Goal: Information Seeking & Learning: Learn about a topic

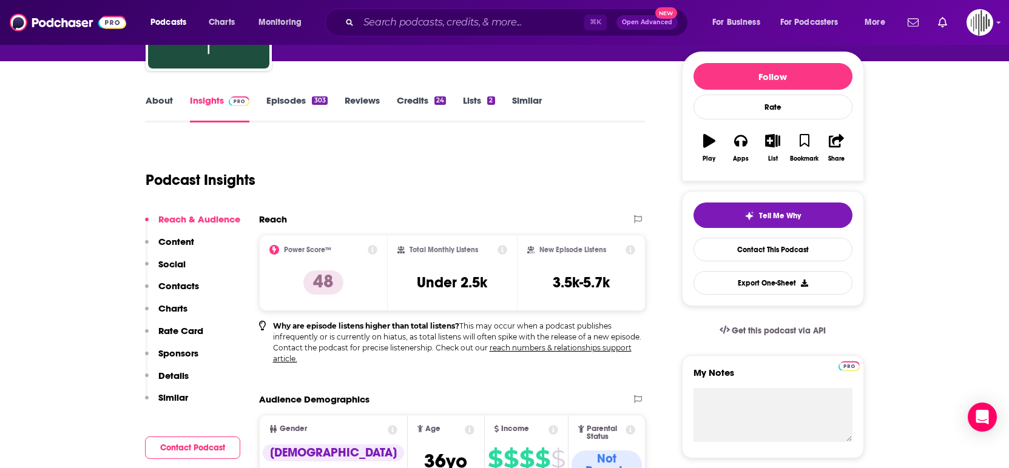
scroll to position [138, 0]
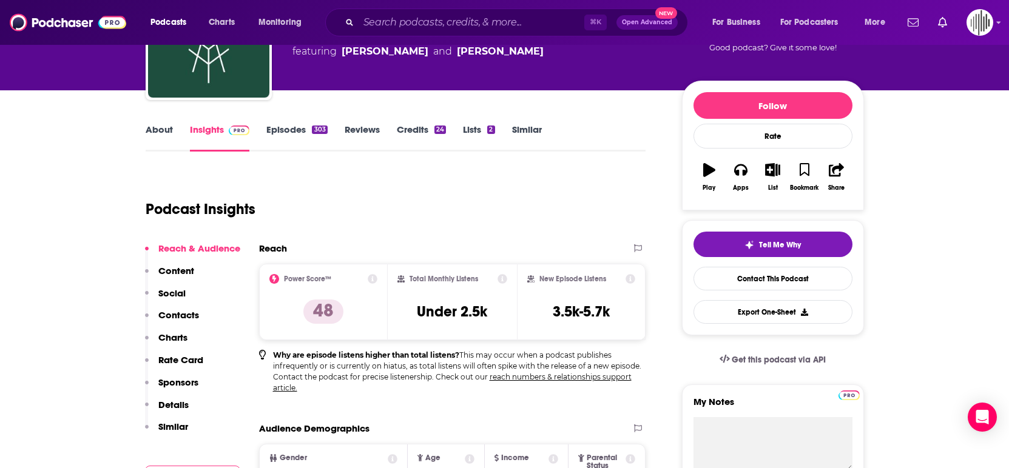
scroll to position [0, 0]
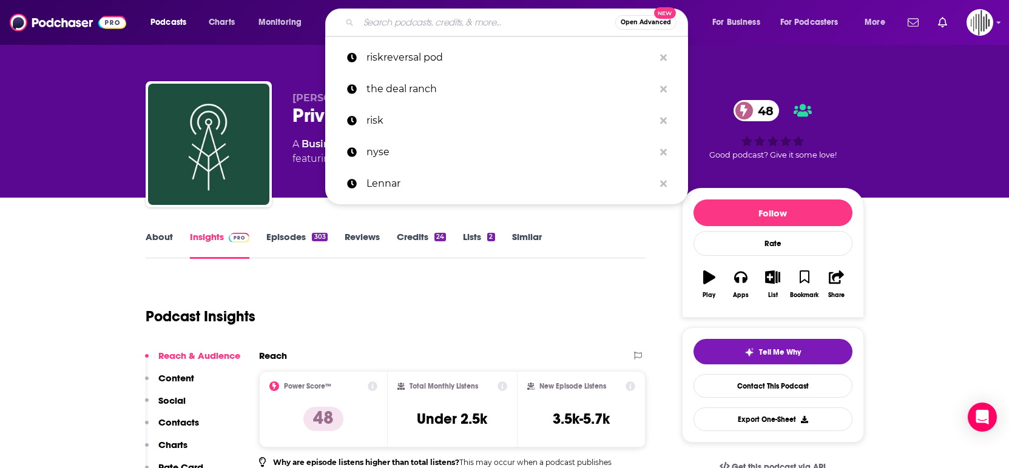
click at [391, 23] on input "Search podcasts, credits, & more..." at bounding box center [486, 22] width 257 height 19
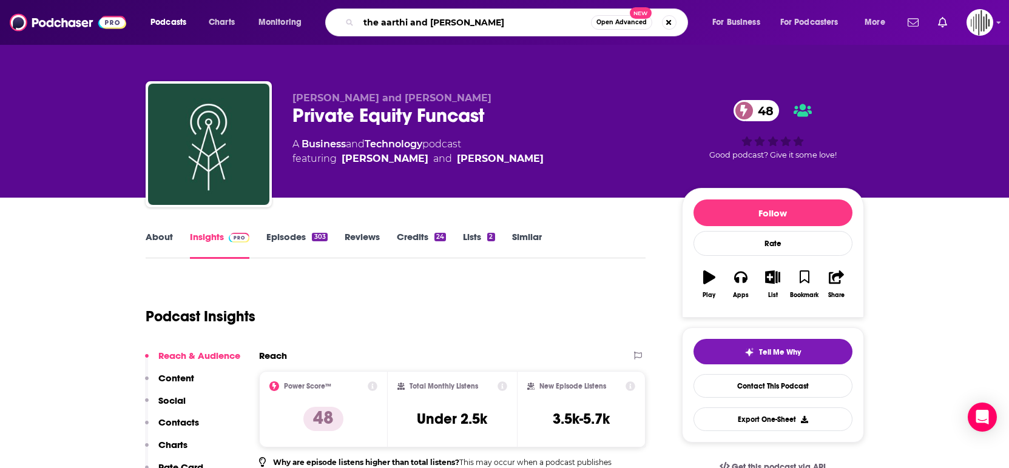
type input "the aarthi and [PERSON_NAME] show"
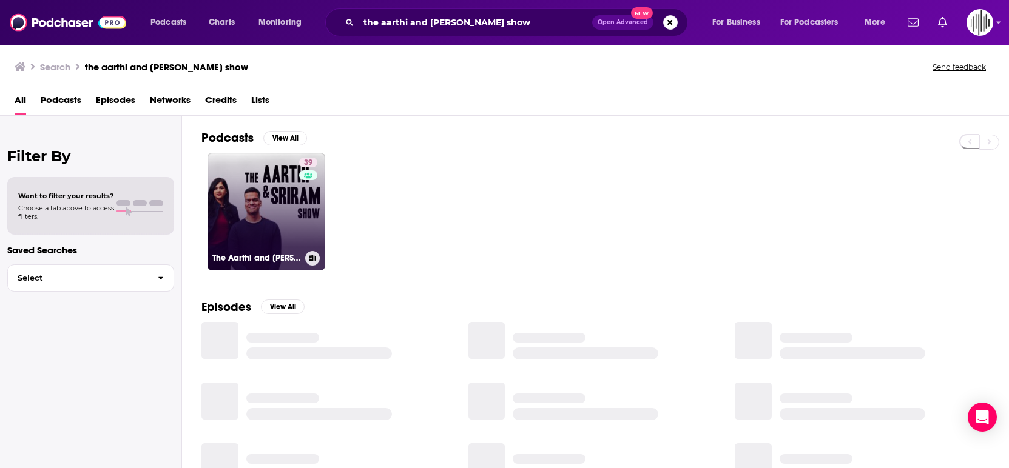
click at [262, 207] on link "39 The Aarthi and [PERSON_NAME] Show" at bounding box center [266, 212] width 118 height 118
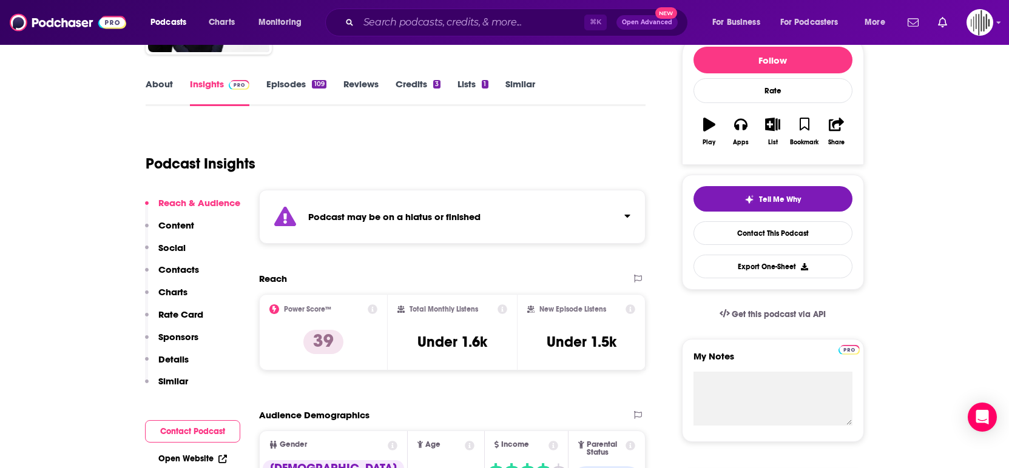
scroll to position [154, 0]
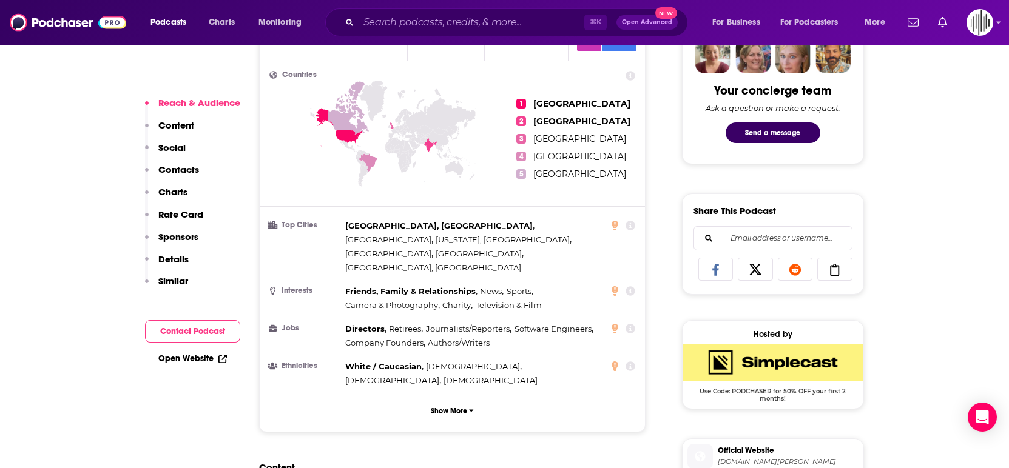
scroll to position [613, 0]
drag, startPoint x: 81, startPoint y: 267, endPoint x: 81, endPoint y: 251, distance: 16.4
